Goal: Transaction & Acquisition: Purchase product/service

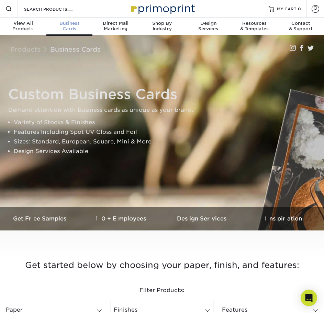
click at [68, 26] on div "Business Cards" at bounding box center [69, 26] width 46 height 11
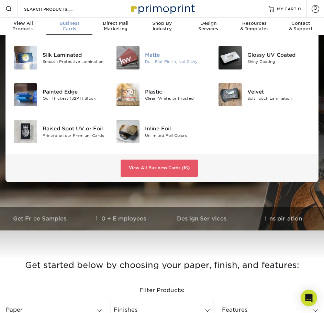
click at [141, 52] on div at bounding box center [128, 57] width 34 height 23
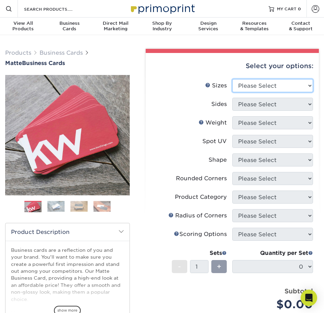
click at [259, 85] on select "Please Select 1.5" x 3.5" - Mini 1.75" x 3.5" - Mini 2" x 2" - Square 2" x 3" -…" at bounding box center [272, 85] width 81 height 13
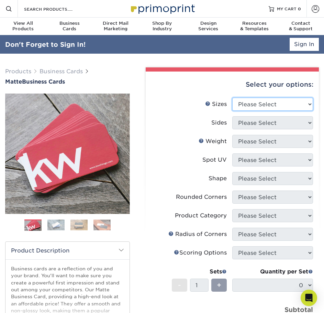
select select "2.00x3.50"
click at [232, 98] on select "Please Select 1.5" x 3.5" - Mini 1.75" x 3.5" - Mini 2" x 2" - Square 2" x 3" -…" at bounding box center [272, 104] width 81 height 13
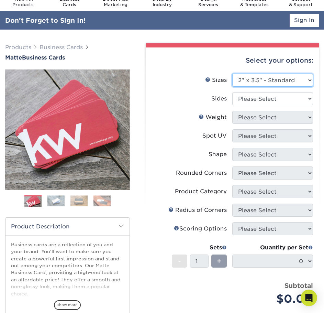
scroll to position [34, 0]
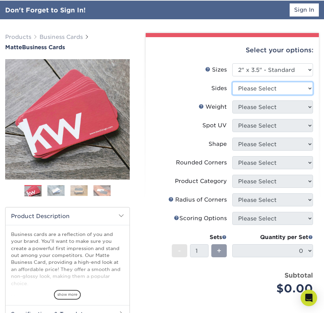
click at [254, 92] on select "Please Select Print Both Sides Print Front Only" at bounding box center [272, 88] width 81 height 13
select select "13abbda7-1d64-4f25-8bb2-c179b224825d"
click at [232, 82] on select "Please Select Print Both Sides Print Front Only" at bounding box center [272, 88] width 81 height 13
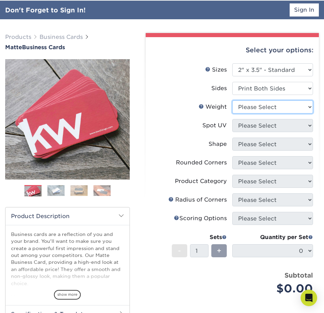
click at [269, 107] on select "Please Select 16PT 14PT" at bounding box center [272, 106] width 81 height 13
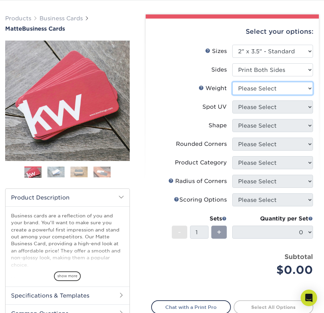
click at [258, 86] on select "Please Select 16PT 14PT" at bounding box center [272, 88] width 81 height 13
select select "16PT"
click at [232, 82] on select "Please Select 16PT 14PT" at bounding box center [272, 88] width 81 height 13
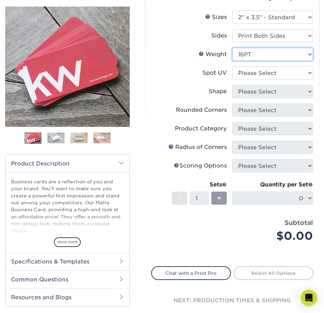
scroll to position [69, 0]
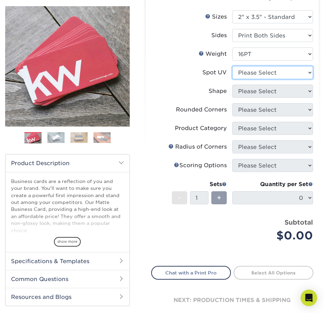
click at [252, 71] on select "Please Select No Spot UV Front and Back (Both Sides) Front Only Back Only" at bounding box center [272, 72] width 81 height 13
select select "3"
click at [232, 66] on select "Please Select No Spot UV Front and Back (Both Sides) Front Only Back Only" at bounding box center [272, 72] width 81 height 13
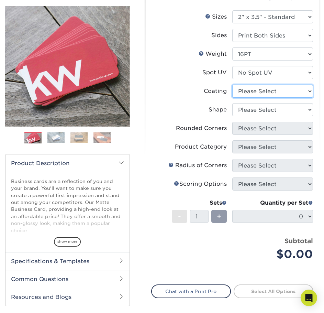
click at [260, 92] on select at bounding box center [272, 90] width 81 height 13
select select "121bb7b5-3b4d-429f-bd8d-bbf80e953313"
click at [232, 84] on select at bounding box center [272, 90] width 81 height 13
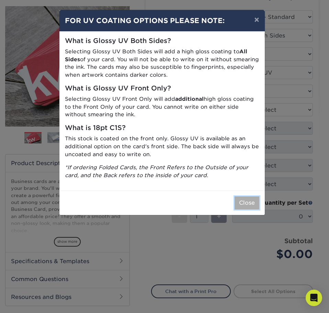
click at [245, 204] on button "Close" at bounding box center [247, 202] width 25 height 13
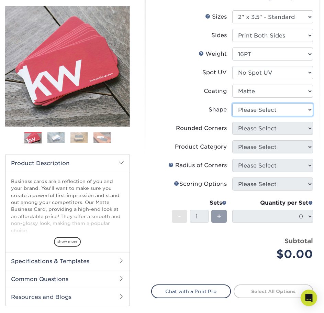
click at [263, 116] on select "Please Select Standard Oval" at bounding box center [272, 109] width 81 height 13
select select "standard"
click at [232, 103] on select "Please Select Standard Oval" at bounding box center [272, 109] width 81 height 13
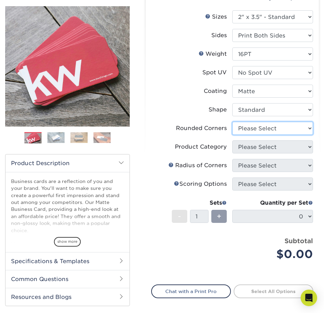
click at [265, 130] on select "Please Select Yes - Round 2 Corners Yes - Round 4 Corners No" at bounding box center [272, 128] width 81 height 13
select select "0"
click at [232, 122] on select "Please Select Yes - Round 2 Corners Yes - Round 4 Corners No" at bounding box center [272, 128] width 81 height 13
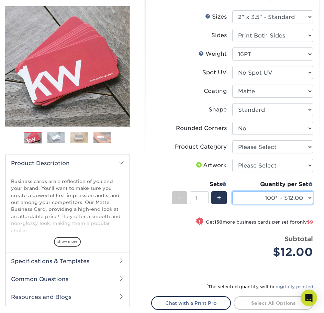
click at [291, 197] on select "100* – $12.00 250* – $21.00 500 – $42.00 1000 – $53.00 (free shipping*) 2500 – …" at bounding box center [272, 197] width 81 height 13
select select "500 – $42.00"
click at [232, 191] on select "100* – $12.00 250* – $21.00 500 – $42.00 1000 – $53.00 (free shipping*) 2500 – …" at bounding box center [272, 197] width 81 height 13
